Goal: Task Accomplishment & Management: Manage account settings

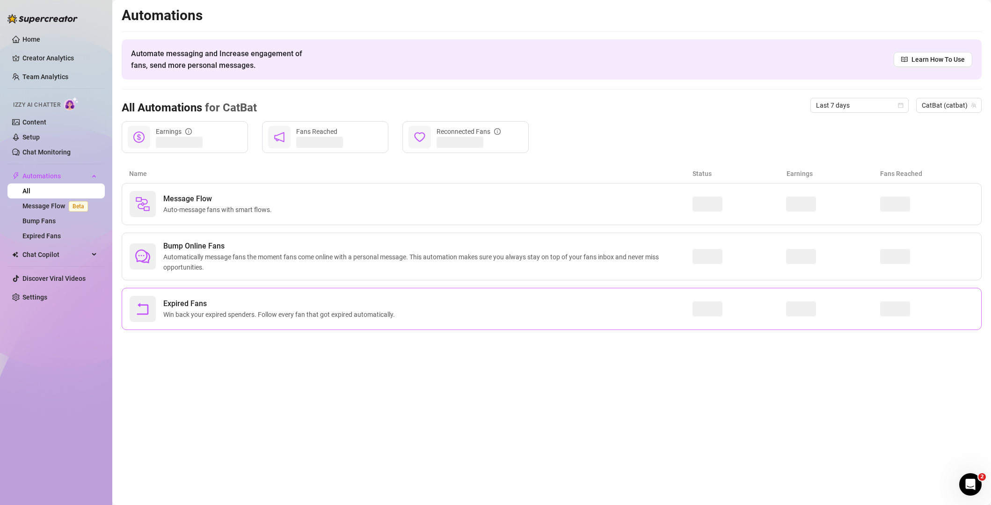
click at [525, 320] on div "Expired Fans Win back your expired spenders. Follow every fan that got expired …" at bounding box center [411, 309] width 563 height 26
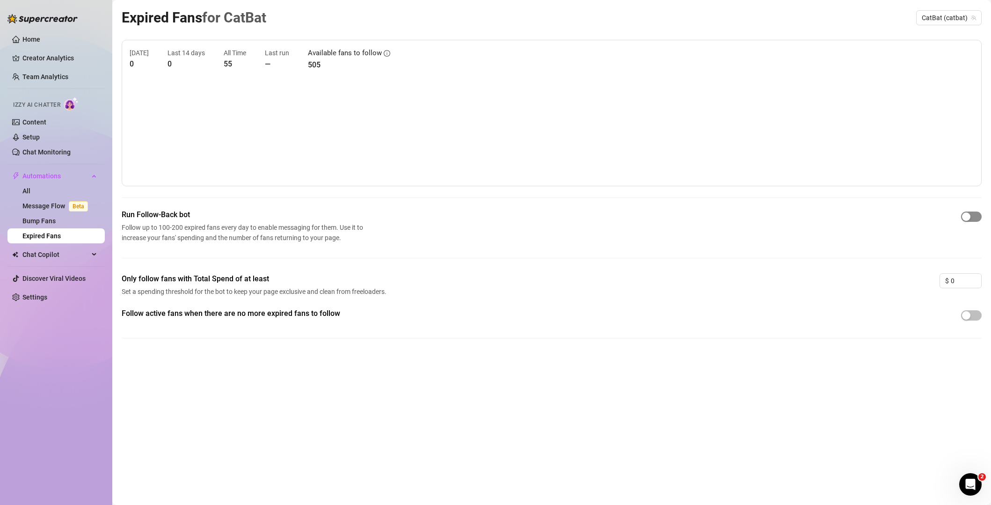
click at [967, 216] on div "button" at bounding box center [966, 216] width 8 height 8
click at [964, 314] on div "button" at bounding box center [966, 315] width 8 height 8
click at [65, 206] on link "Message Flow Beta" at bounding box center [56, 205] width 69 height 7
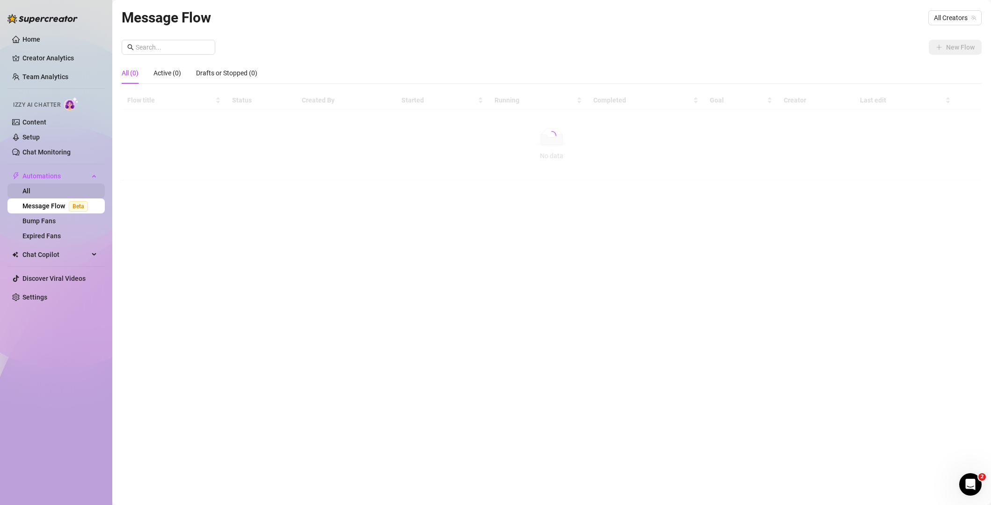
click at [30, 194] on link "All" at bounding box center [26, 190] width 8 height 7
